Goal: Task Accomplishment & Management: Complete application form

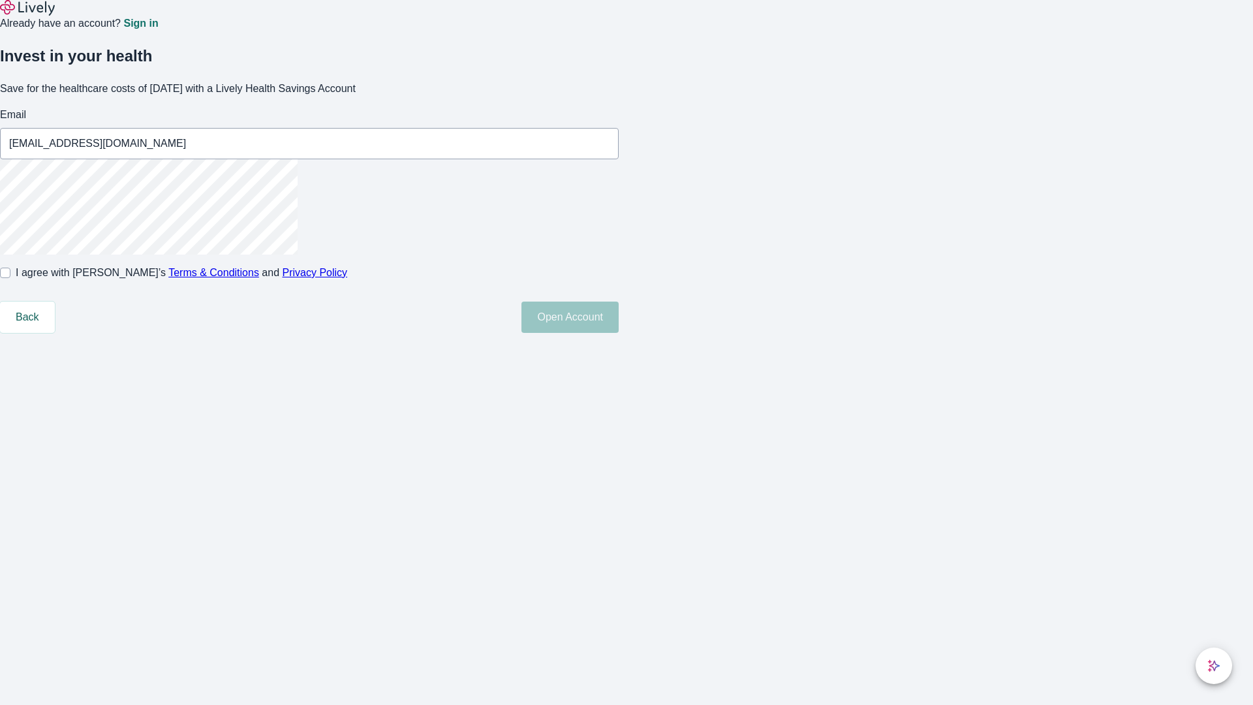
click at [10, 278] on input "I agree with Lively’s Terms & Conditions and Privacy Policy" at bounding box center [5, 273] width 10 height 10
checkbox input "true"
click at [619, 333] on button "Open Account" at bounding box center [569, 316] width 97 height 31
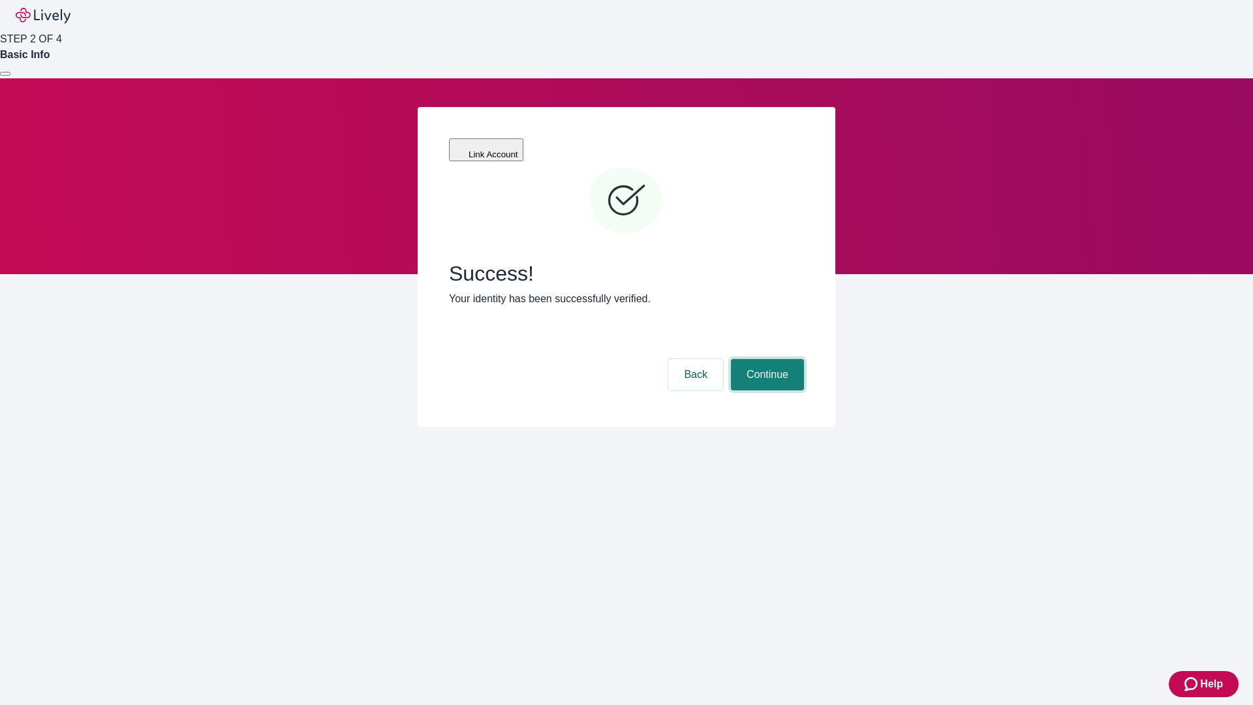
click at [765, 359] on button "Continue" at bounding box center [767, 374] width 73 height 31
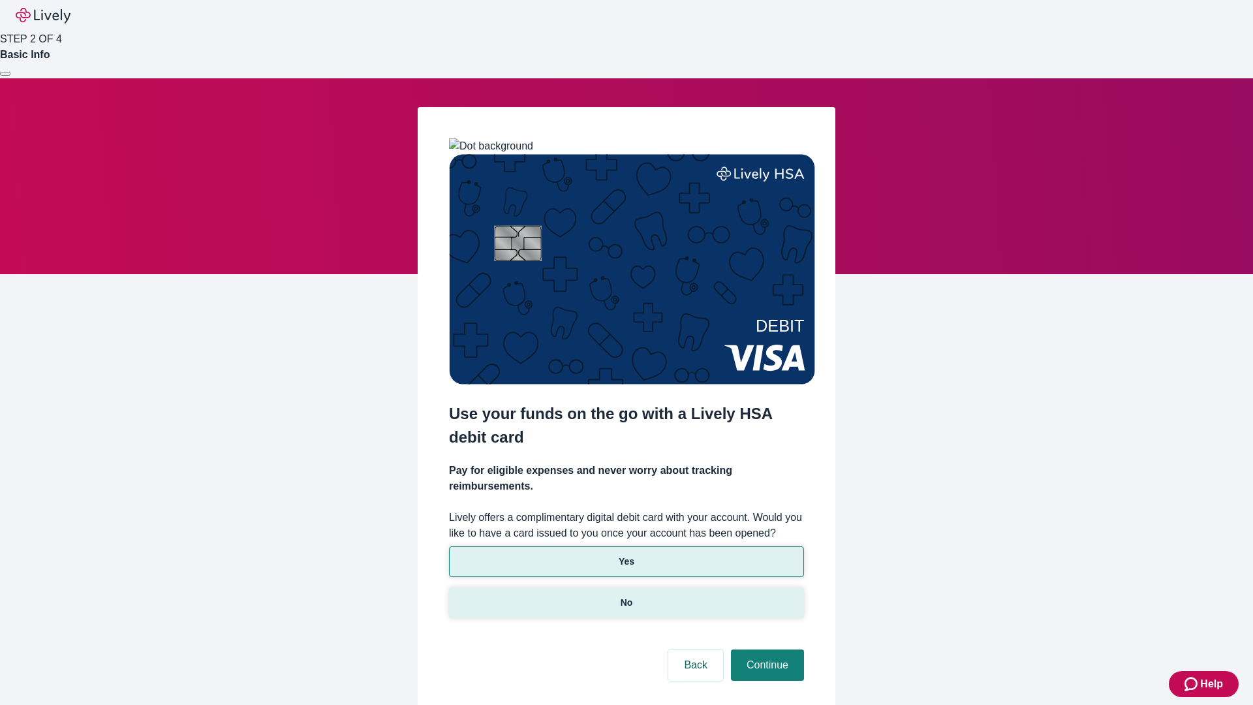
click at [626, 596] on p "No" at bounding box center [627, 603] width 12 height 14
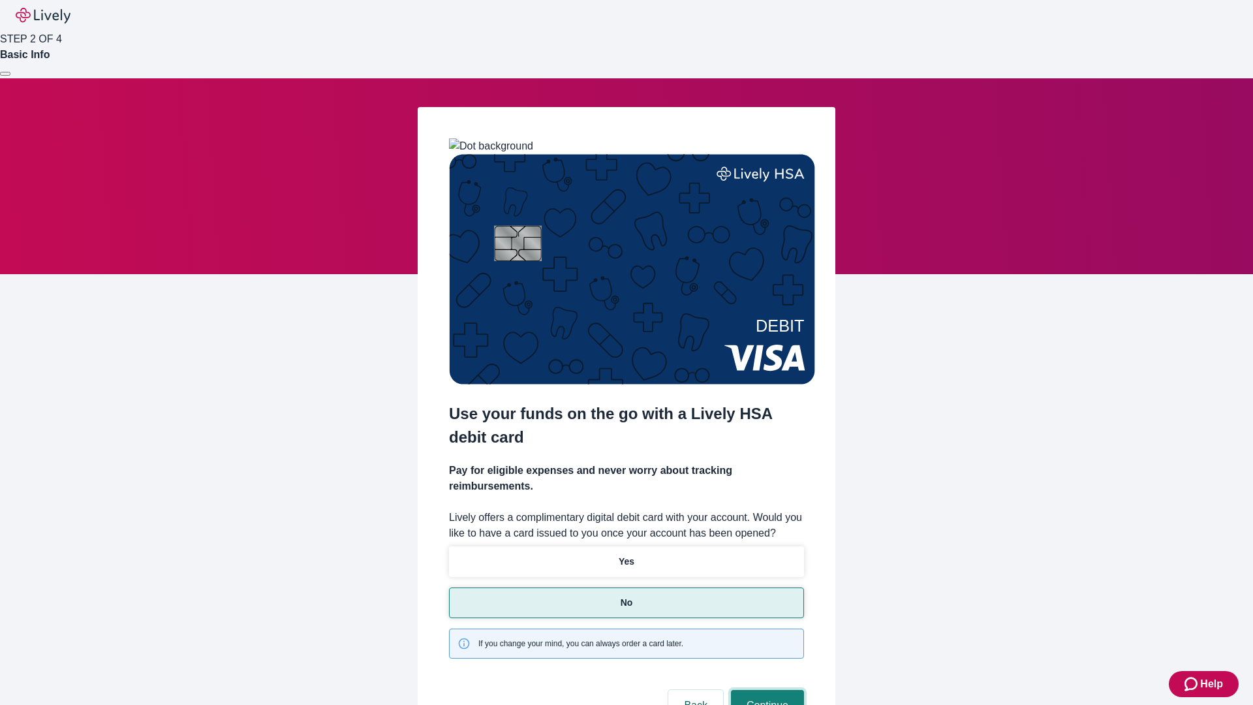
click at [765, 690] on button "Continue" at bounding box center [767, 705] width 73 height 31
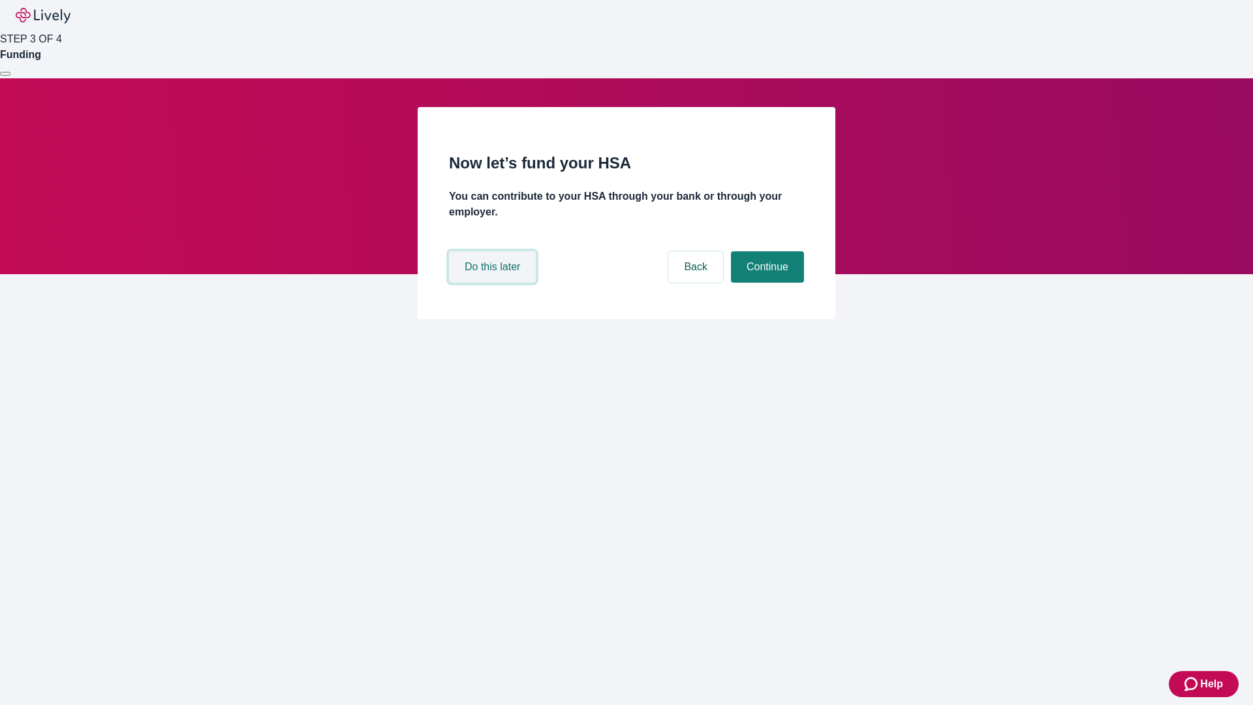
click at [494, 283] on button "Do this later" at bounding box center [492, 266] width 87 height 31
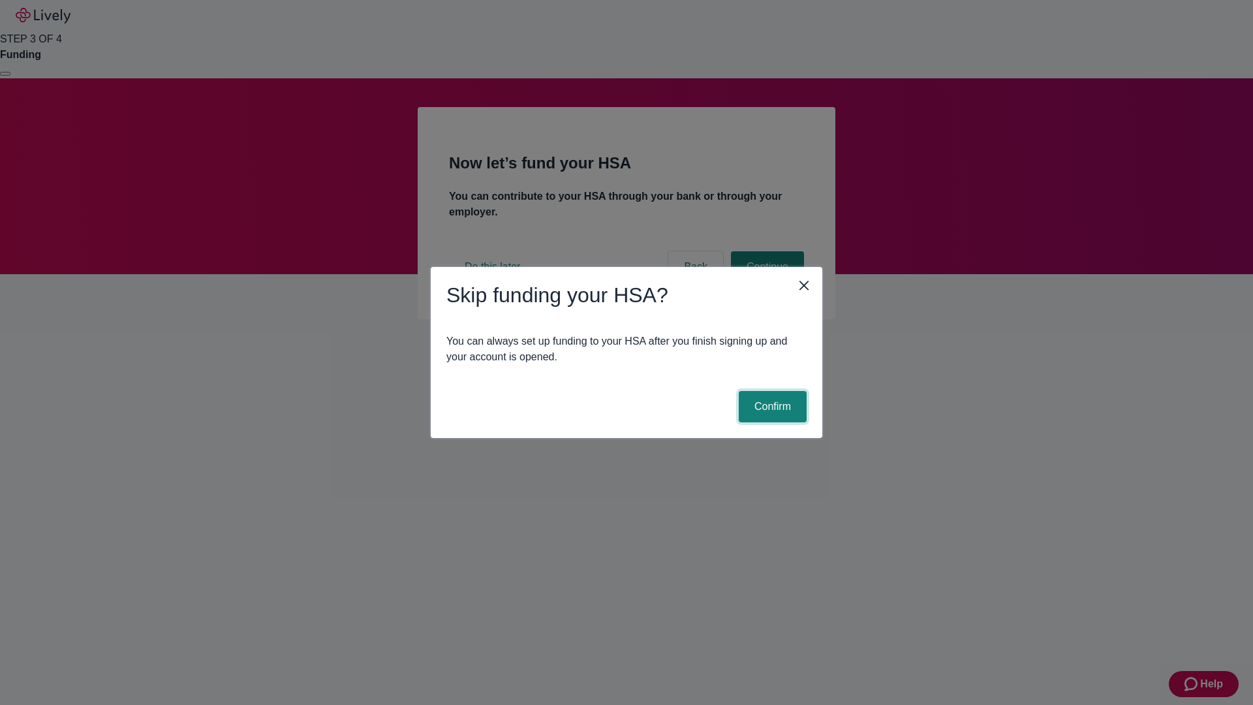
click at [771, 407] on button "Confirm" at bounding box center [773, 406] width 68 height 31
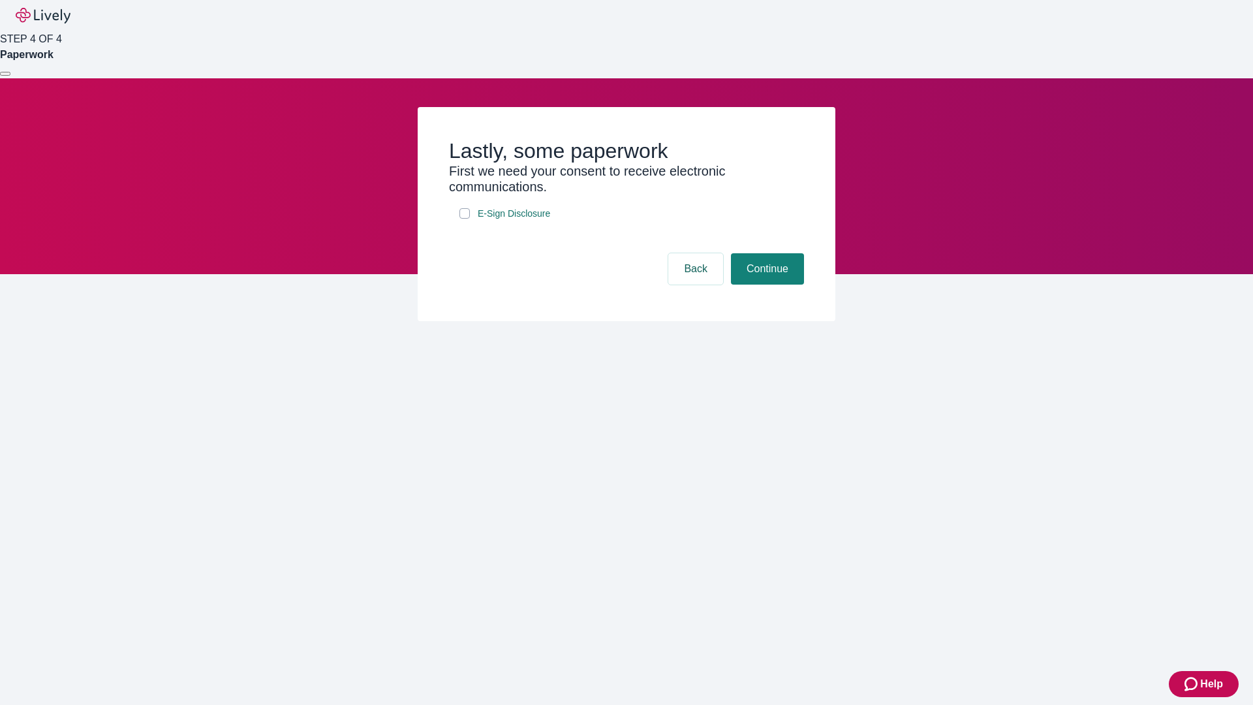
click at [465, 219] on input "E-Sign Disclosure" at bounding box center [464, 213] width 10 height 10
checkbox input "true"
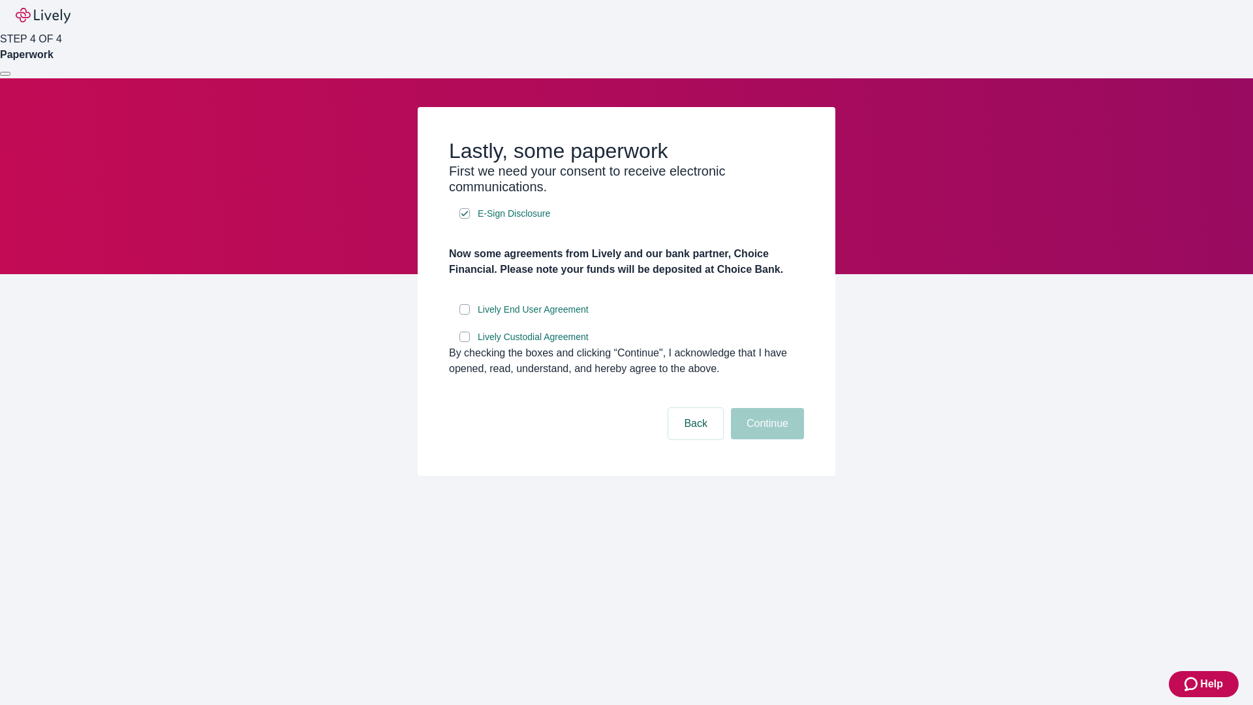
click at [465, 315] on input "Lively End User Agreement" at bounding box center [464, 309] width 10 height 10
checkbox input "true"
click at [465, 342] on input "Lively Custodial Agreement" at bounding box center [464, 337] width 10 height 10
checkbox input "true"
click at [765, 439] on button "Continue" at bounding box center [767, 423] width 73 height 31
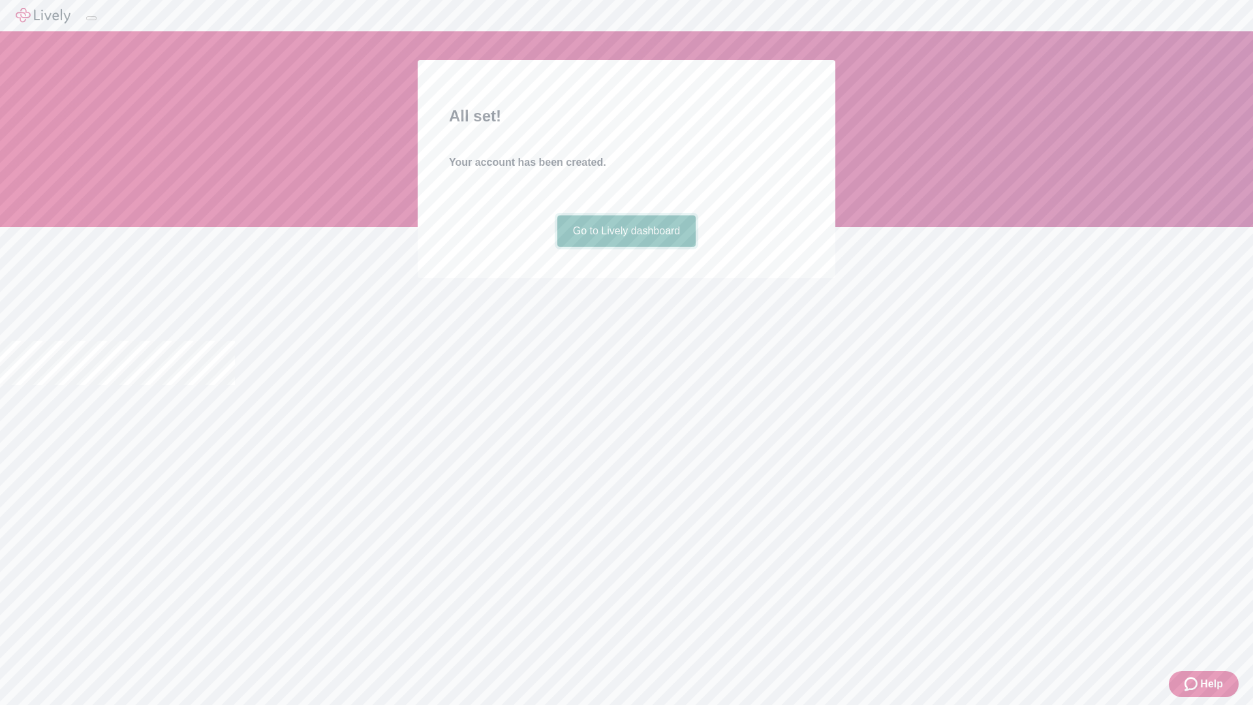
click at [626, 247] on link "Go to Lively dashboard" at bounding box center [626, 230] width 139 height 31
